Goal: Navigation & Orientation: Find specific page/section

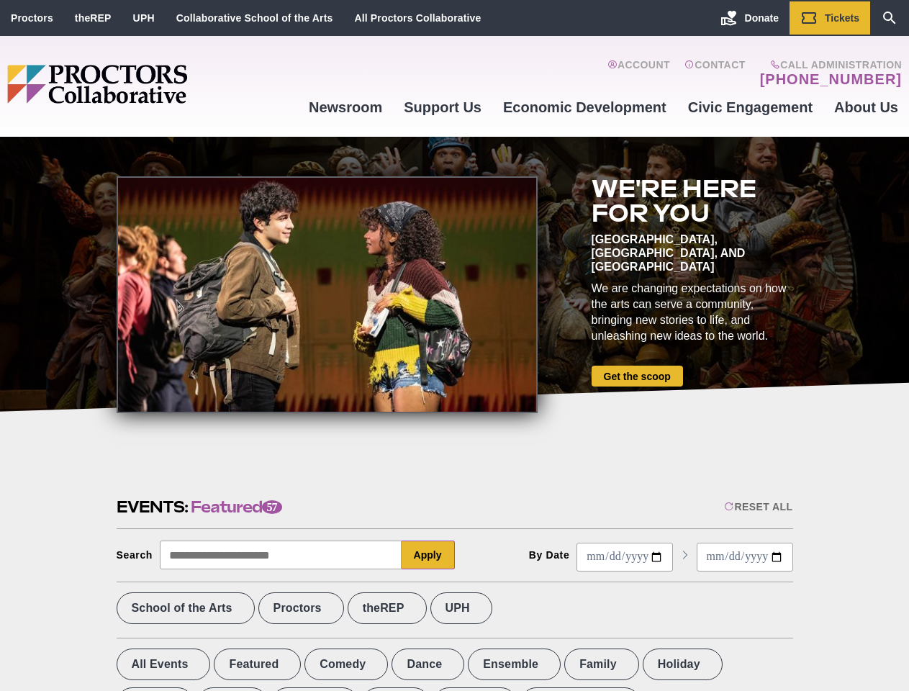
click at [454, 346] on div at bounding box center [327, 294] width 421 height 237
click at [757, 507] on div "Reset All" at bounding box center [758, 507] width 68 height 12
click at [428, 555] on button "Apply" at bounding box center [428, 555] width 53 height 29
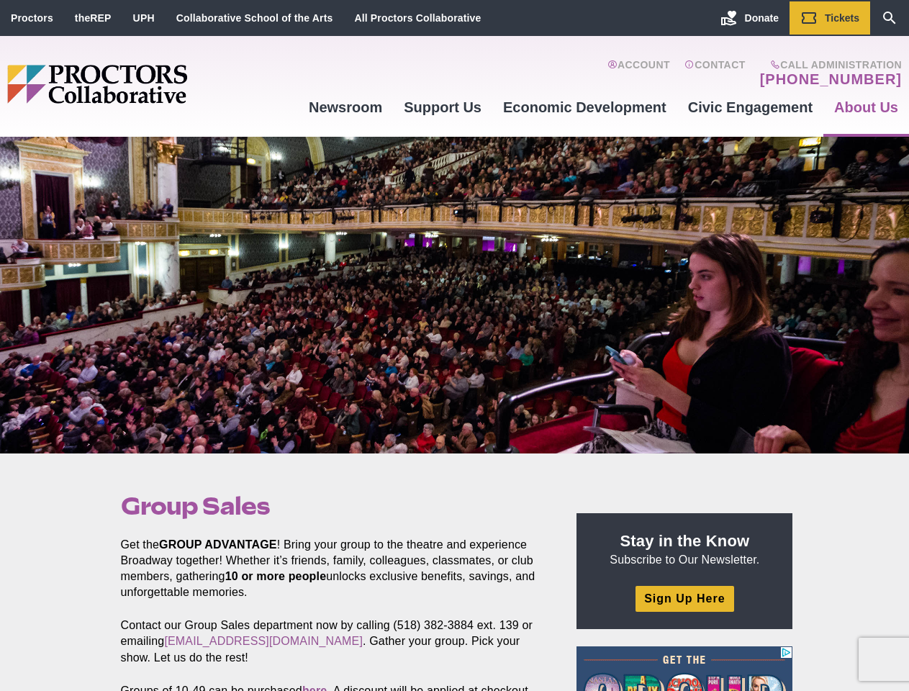
click at [454, 346] on div at bounding box center [454, 295] width 909 height 317
